Goal: Transaction & Acquisition: Purchase product/service

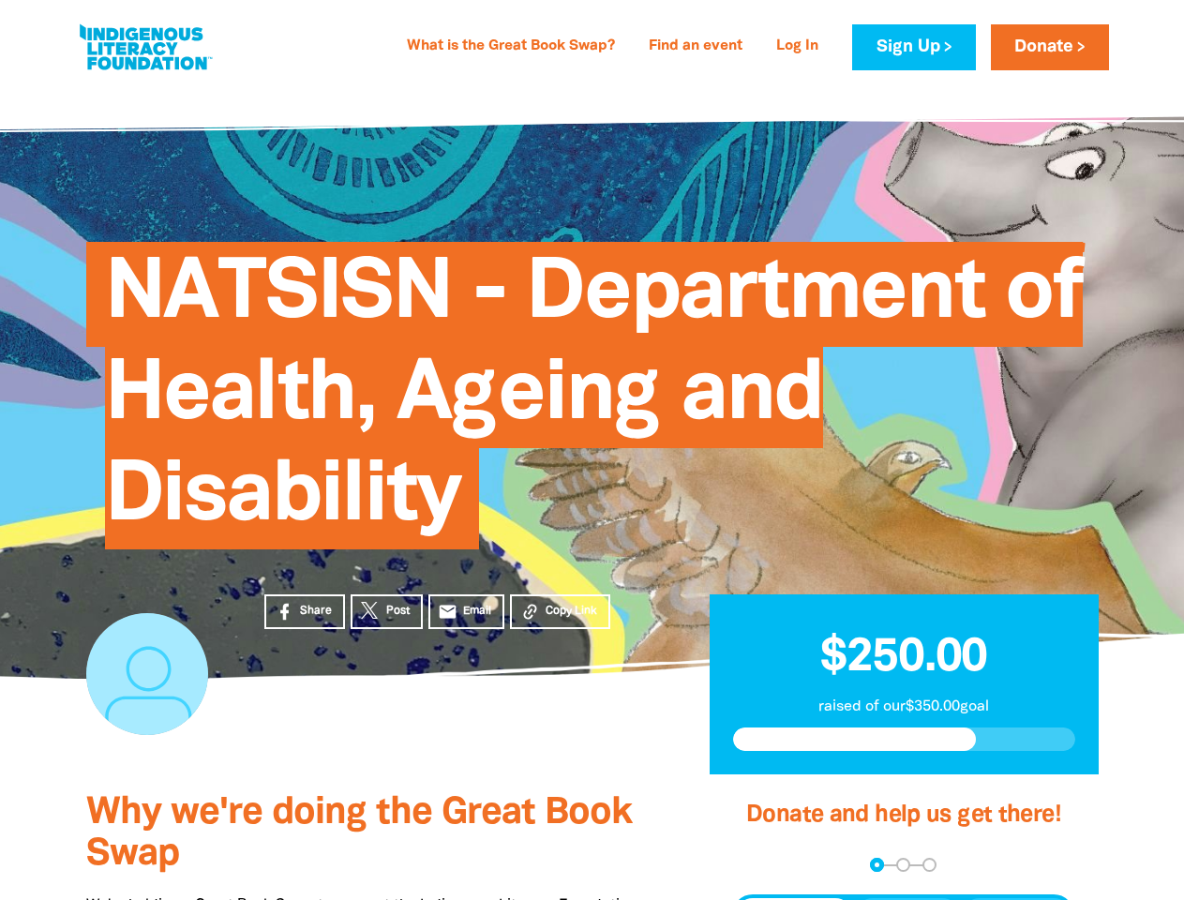
click at [591, 450] on span "NATSISN - Department of Health, Ageing and Disability" at bounding box center [593, 402] width 977 height 293
click at [757, 865] on div "arrow_back Back Step 1 Step 2 Step 3" at bounding box center [903, 864] width 342 height 14
click at [876, 864] on div "Navigate to step 1 of 3 to enter your donation amount" at bounding box center [876, 864] width 5 height 5
click at [794, 899] on span "Donation frequency" at bounding box center [794, 915] width 116 height 34
click at [907, 899] on button "Weekly" at bounding box center [907, 915] width 103 height 34
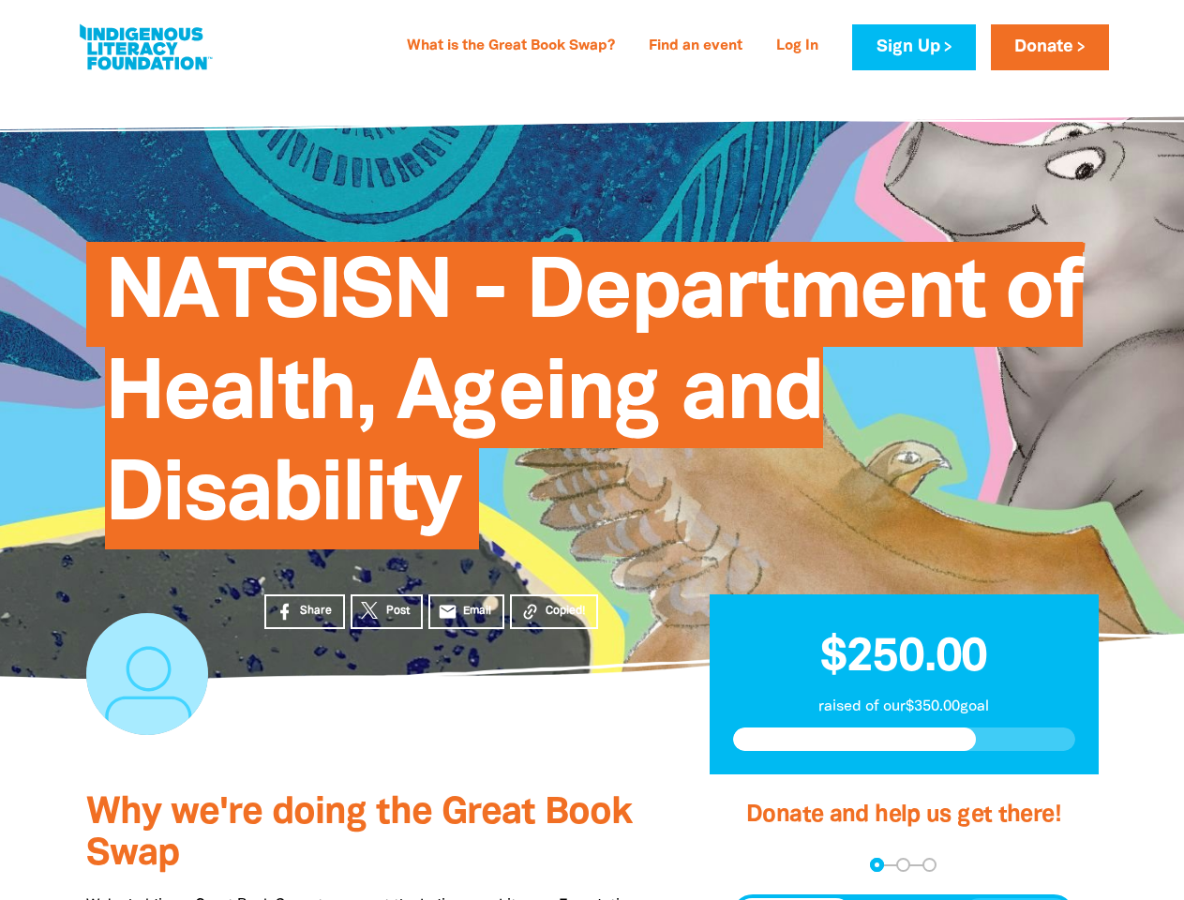
click at [1016, 899] on button "Monthly" at bounding box center [1016, 915] width 108 height 34
